Goal: Transaction & Acquisition: Download file/media

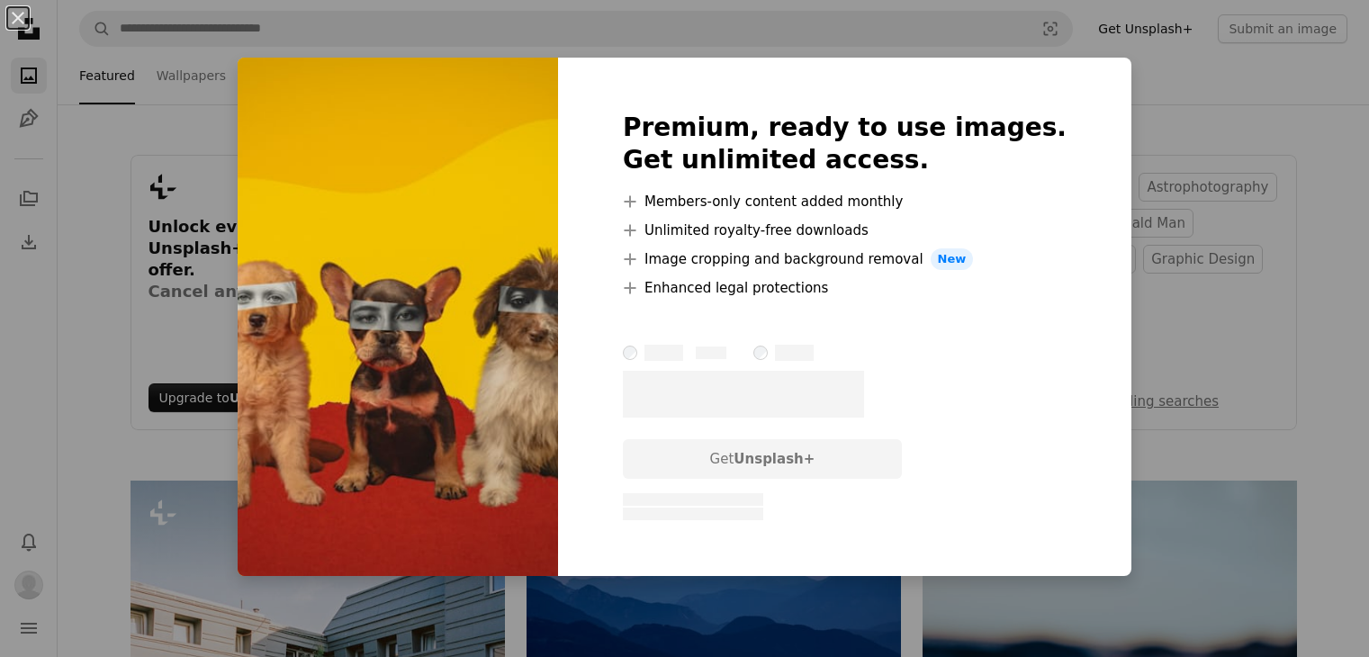
scroll to position [3061, 0]
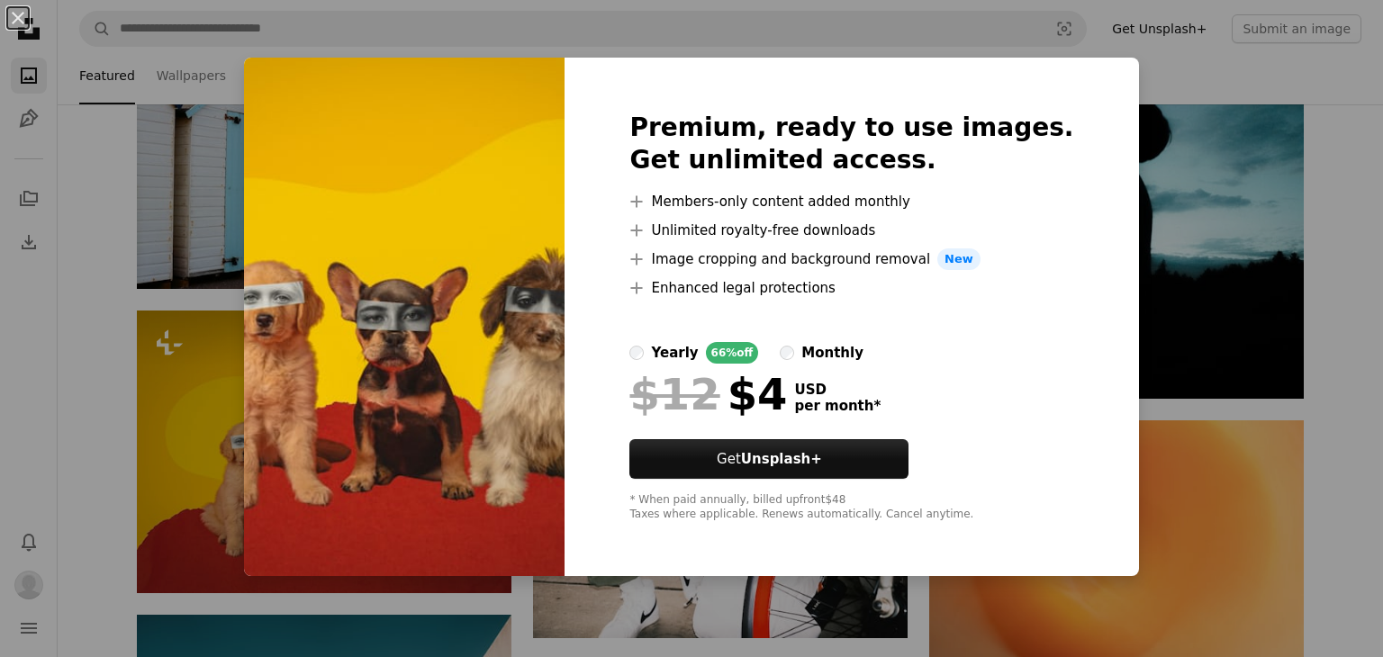
click at [1150, 75] on div "An X shape Premium, ready to use images. Get unlimited access. A plus sign Memb…" at bounding box center [691, 328] width 1383 height 657
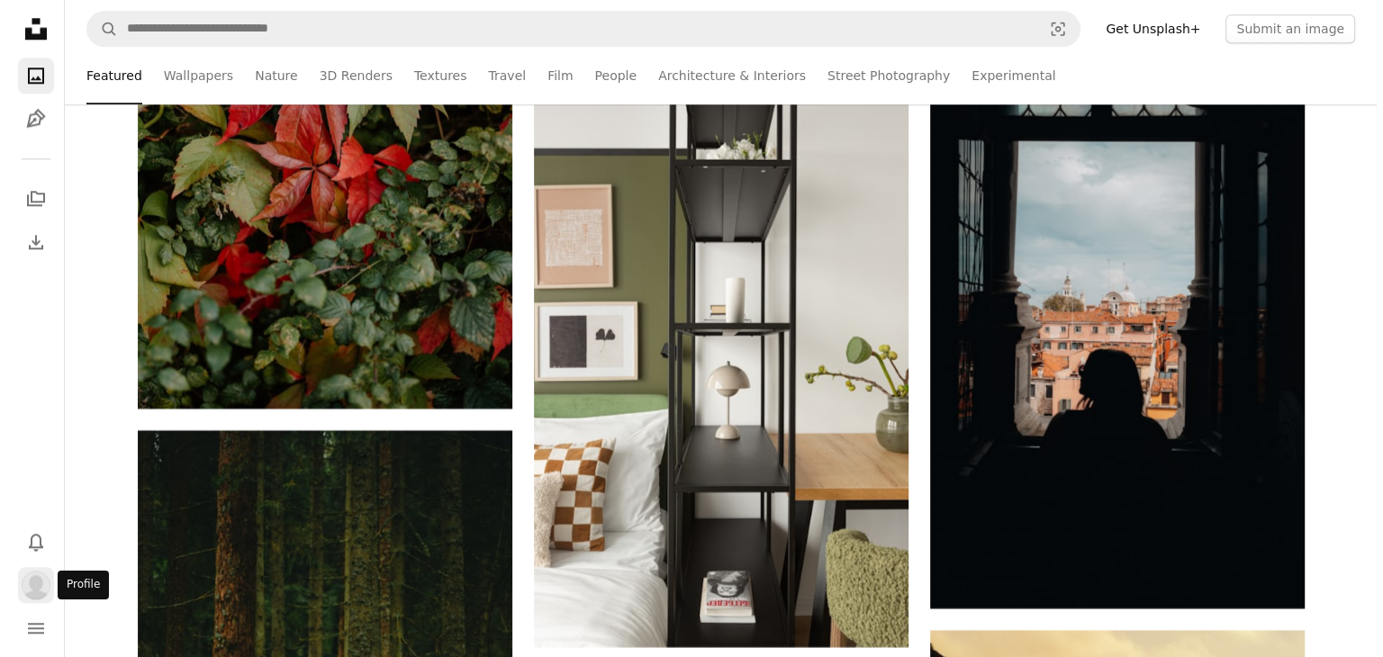
scroll to position [8823, 0]
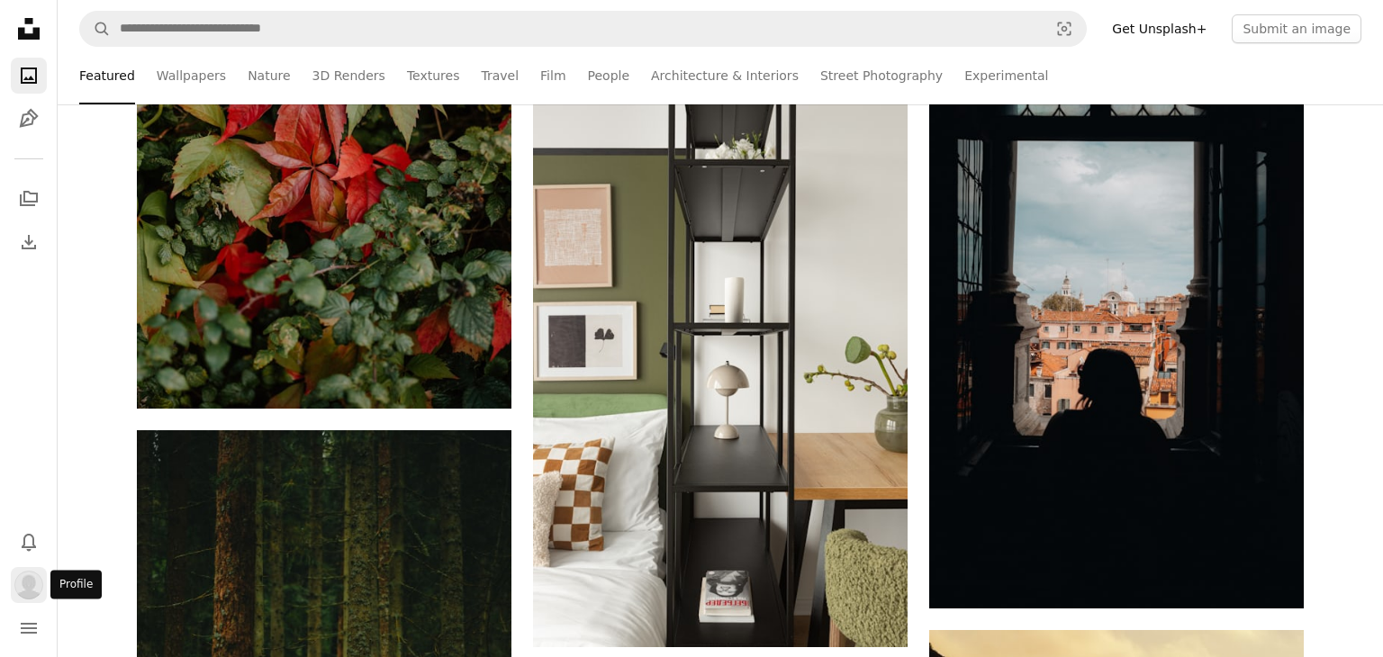
click at [38, 583] on img "Profile" at bounding box center [28, 585] width 29 height 29
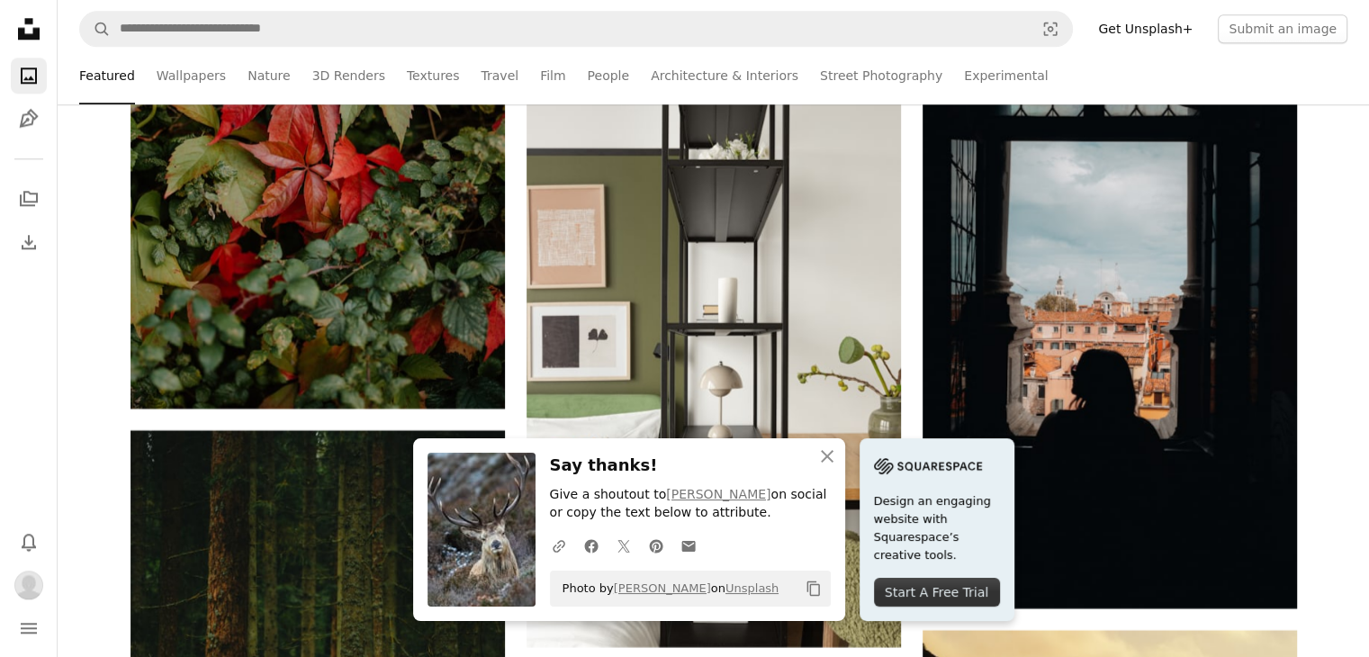
click at [824, 454] on icon "button" at bounding box center [827, 456] width 13 height 13
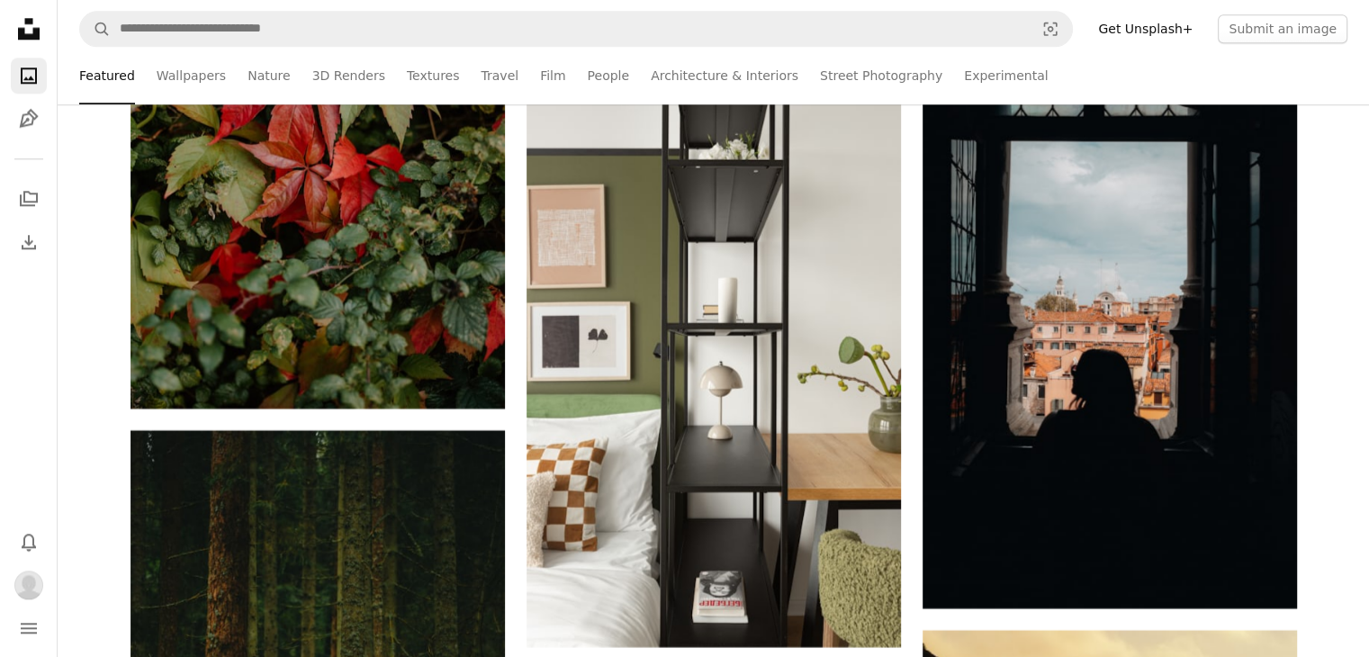
scroll to position [12785, 0]
